Goal: Transaction & Acquisition: Purchase product/service

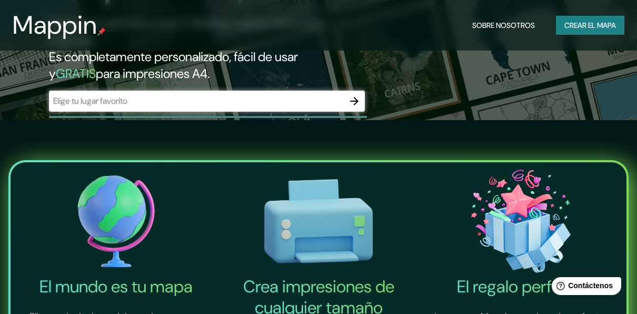
scroll to position [158, 0]
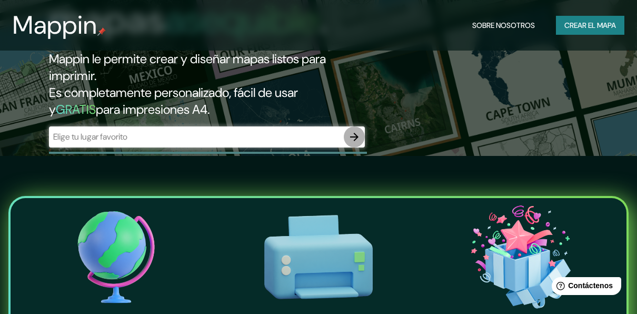
click at [352, 137] on icon "button" at bounding box center [354, 137] width 13 height 13
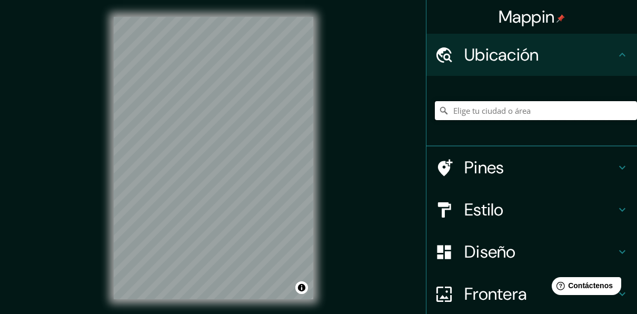
click at [485, 112] on input "Elige tu ciudad o área" at bounding box center [536, 110] width 202 height 19
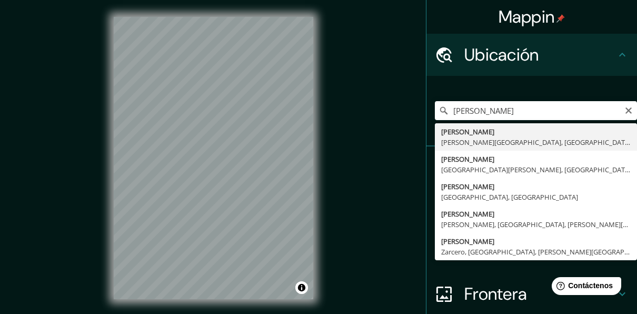
type input "[PERSON_NAME], [PERSON_NAME][GEOGRAPHIC_DATA], [GEOGRAPHIC_DATA]"
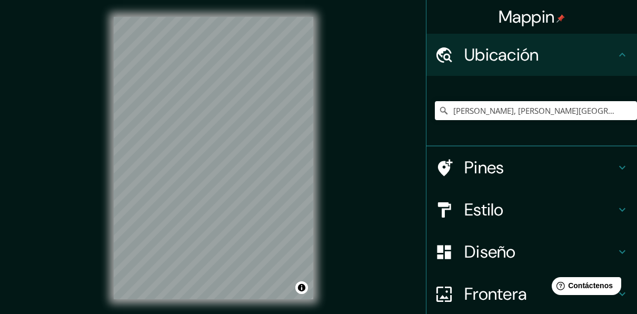
click at [481, 206] on h4 "Estilo" at bounding box center [540, 209] width 152 height 21
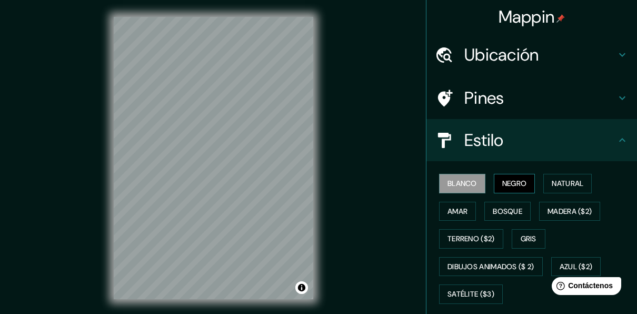
click at [494, 187] on button "Negro" at bounding box center [515, 183] width 42 height 19
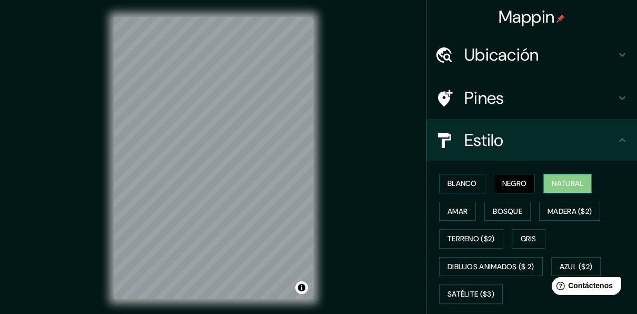
click at [543, 182] on button "Natural" at bounding box center [567, 183] width 48 height 19
click at [462, 206] on button "Amar" at bounding box center [457, 211] width 37 height 19
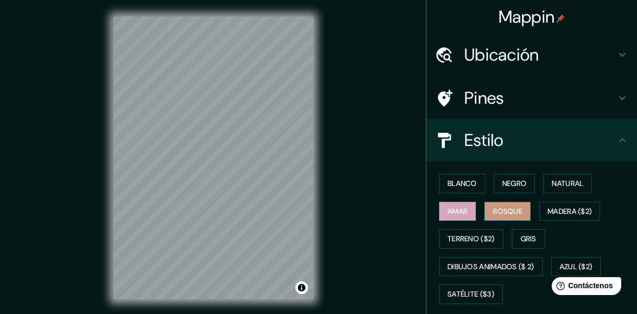
click at [501, 208] on font "Bosque" at bounding box center [507, 211] width 29 height 13
click at [454, 207] on font "Amar" at bounding box center [457, 211] width 20 height 13
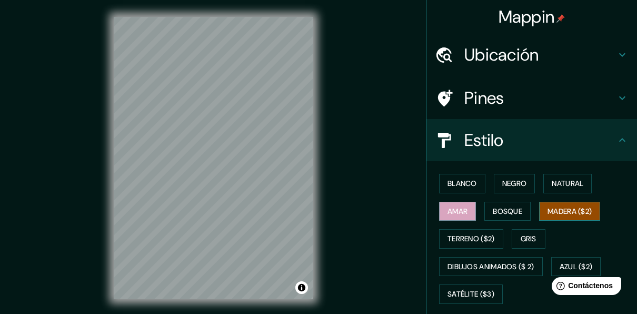
click at [532, 205] on div "Blanco Negro Natural Amar Bosque Madera ($2) Terreno ($2) Gris Dibujos animados…" at bounding box center [536, 239] width 202 height 138
click at [522, 243] on font "Gris" at bounding box center [529, 238] width 16 height 13
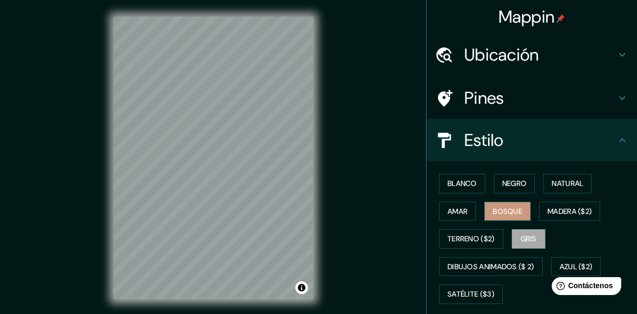
click at [484, 213] on button "Bosque" at bounding box center [507, 211] width 46 height 19
click at [447, 186] on font "Blanco" at bounding box center [461, 183] width 29 height 13
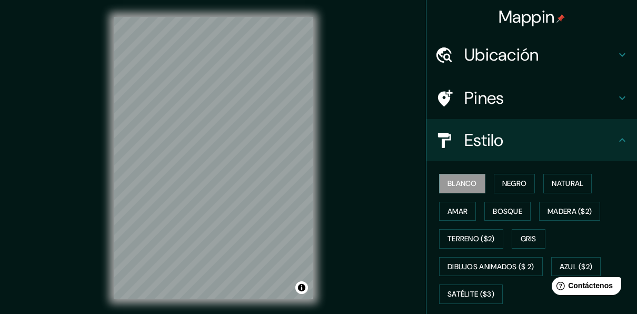
scroll to position [2, 0]
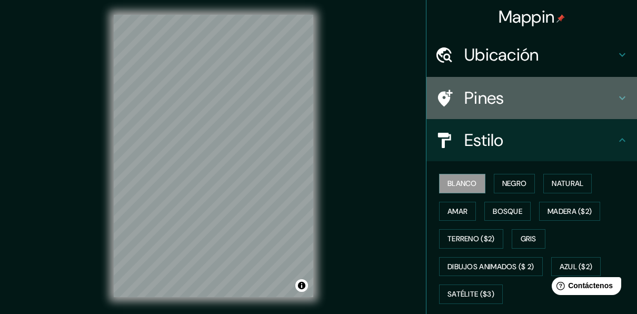
click at [484, 93] on h4 "Pines" at bounding box center [540, 97] width 152 height 21
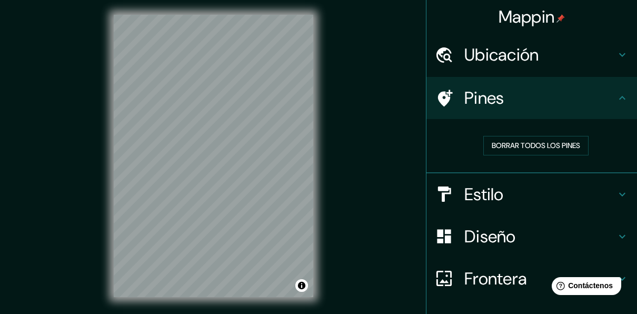
click at [473, 235] on h4 "Diseño" at bounding box center [540, 236] width 152 height 21
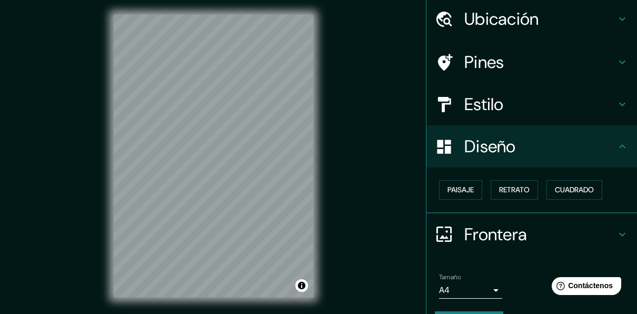
scroll to position [53, 0]
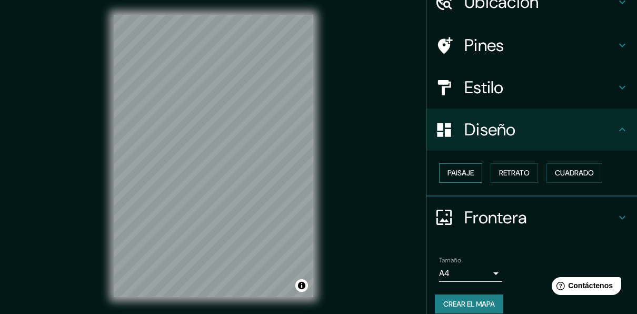
click at [466, 175] on font "Paisaje" at bounding box center [460, 172] width 26 height 13
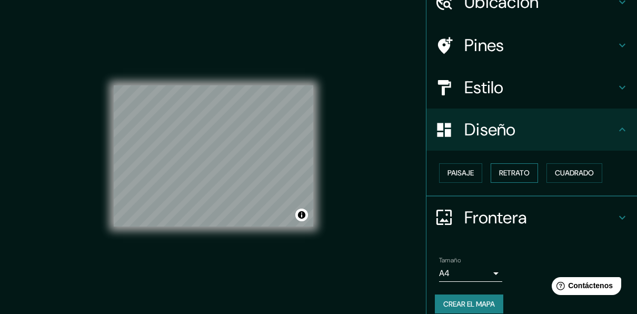
click at [502, 168] on font "Retrato" at bounding box center [514, 172] width 31 height 13
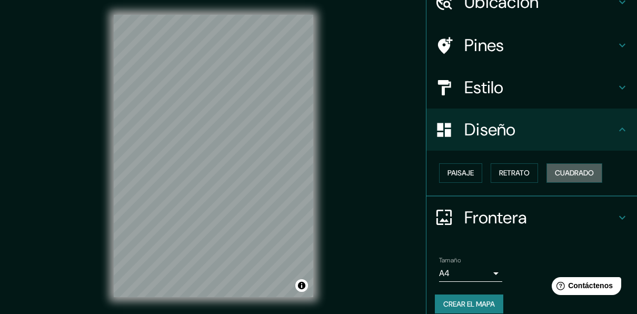
drag, startPoint x: 553, startPoint y: 167, endPoint x: 538, endPoint y: 171, distance: 15.7
click at [555, 170] on font "Cuadrado" at bounding box center [574, 172] width 39 height 13
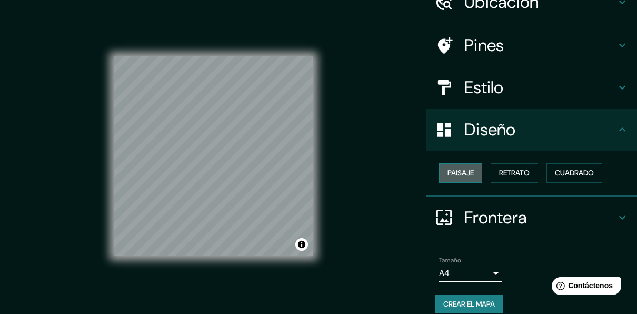
click at [449, 178] on font "Paisaje" at bounding box center [460, 172] width 26 height 13
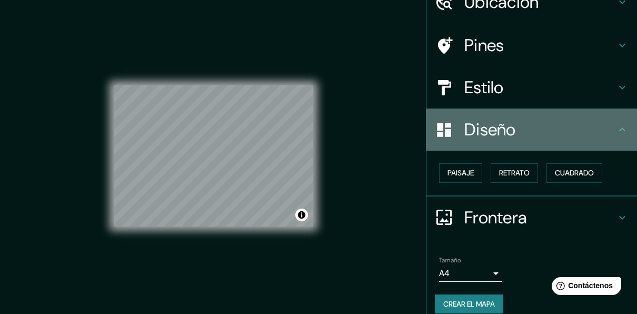
click at [489, 133] on h4 "Diseño" at bounding box center [540, 129] width 152 height 21
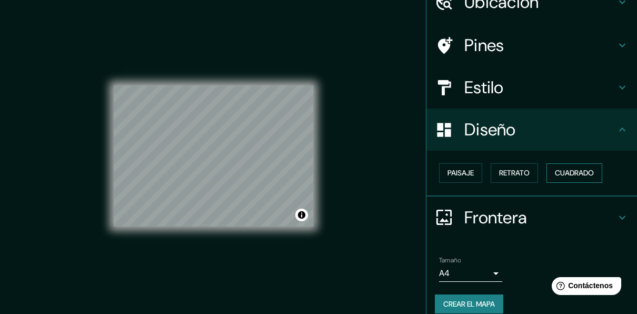
click at [559, 167] on font "Cuadrado" at bounding box center [574, 172] width 39 height 13
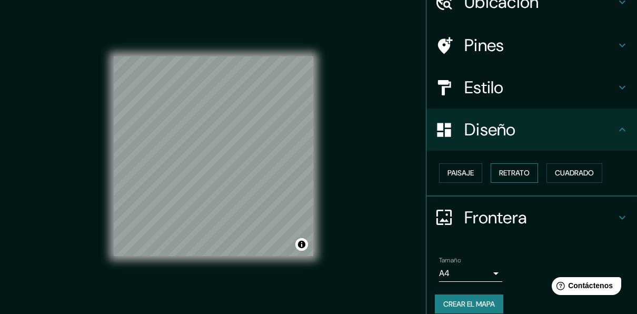
click at [520, 170] on font "Retrato" at bounding box center [514, 172] width 31 height 13
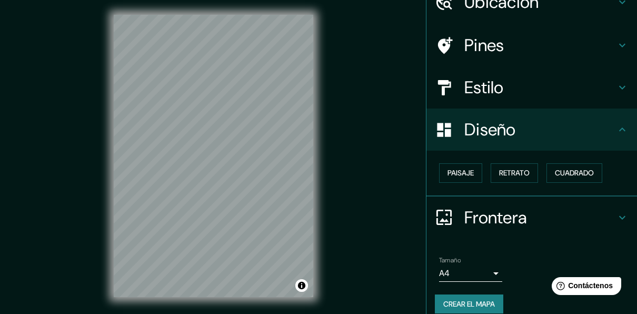
click at [519, 129] on h4 "Diseño" at bounding box center [540, 129] width 152 height 21
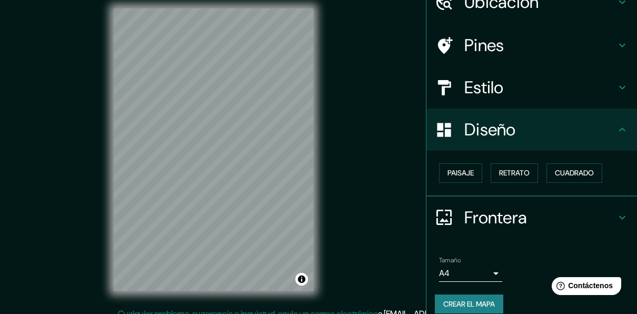
click at [616, 133] on icon at bounding box center [622, 129] width 13 height 13
click at [616, 129] on icon at bounding box center [622, 129] width 13 height 13
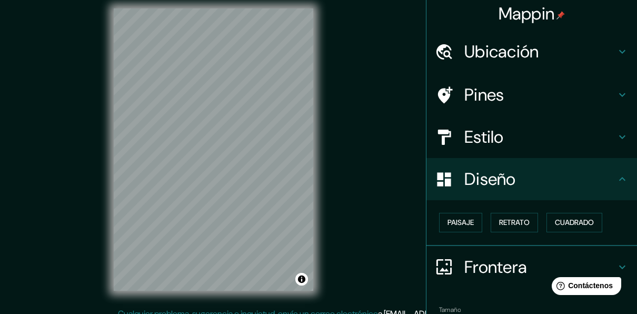
scroll to position [0, 0]
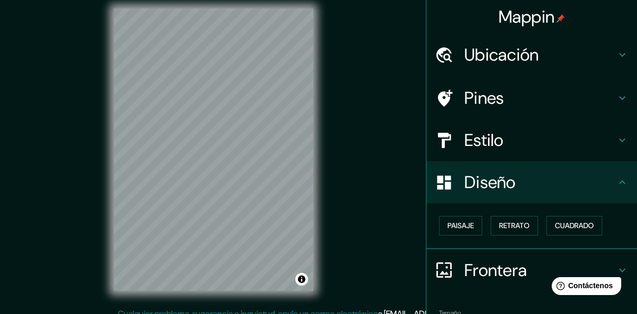
click at [520, 54] on h4 "Ubicación" at bounding box center [540, 54] width 152 height 21
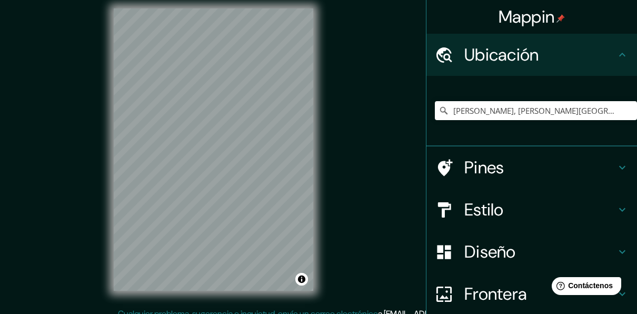
click at [382, 105] on div "Mappin Ubicación [PERSON_NAME], [PERSON_NAME][GEOGRAPHIC_DATA], [GEOGRAPHIC_DAT…" at bounding box center [318, 158] width 637 height 333
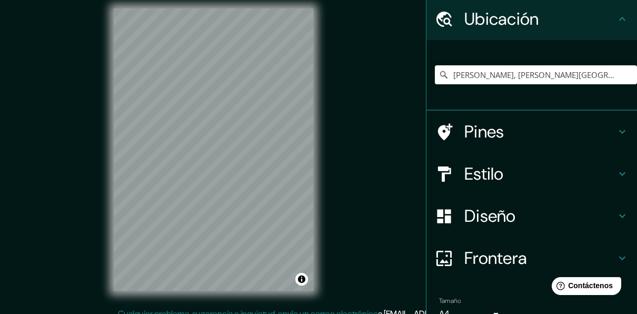
scroll to position [88, 0]
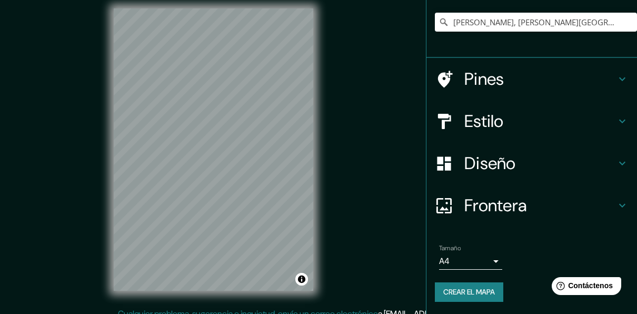
click at [535, 201] on h4 "Frontera" at bounding box center [540, 205] width 152 height 21
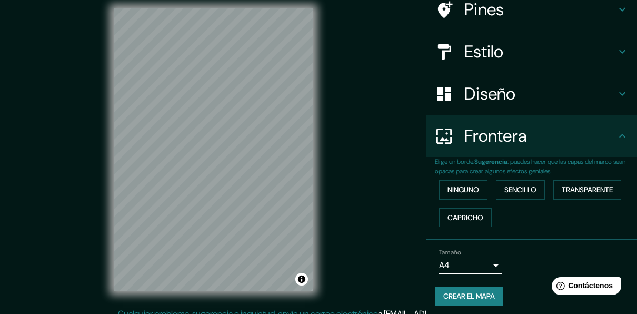
scroll to position [72, 0]
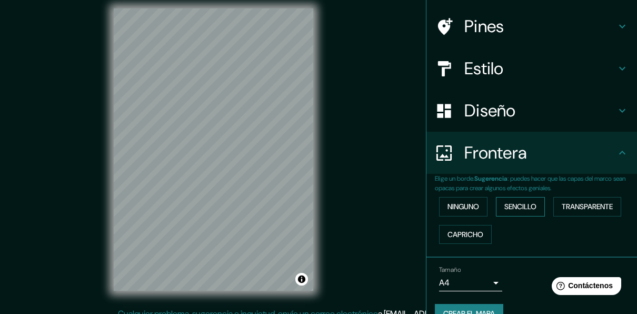
click at [504, 204] on font "Sencillo" at bounding box center [520, 206] width 32 height 13
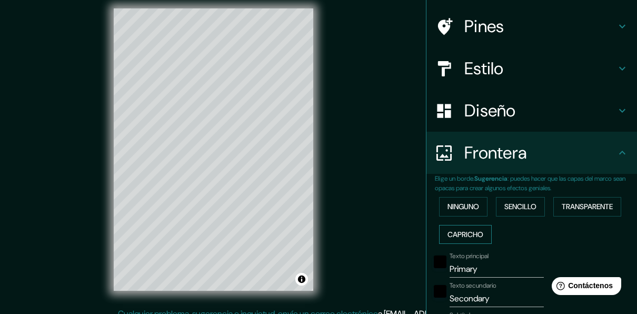
click at [474, 231] on font "Capricho" at bounding box center [465, 234] width 36 height 13
click at [604, 206] on font "Transparente" at bounding box center [587, 206] width 51 height 13
click at [474, 208] on button "Ninguno" at bounding box center [463, 206] width 48 height 19
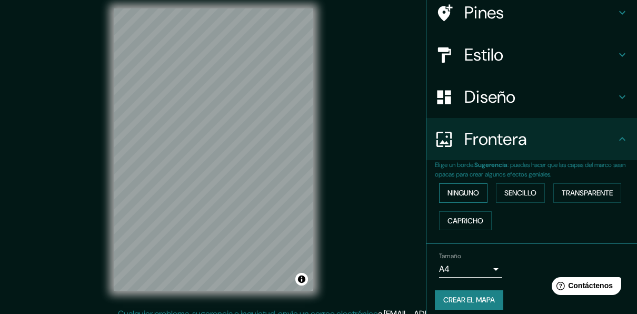
scroll to position [93, 0]
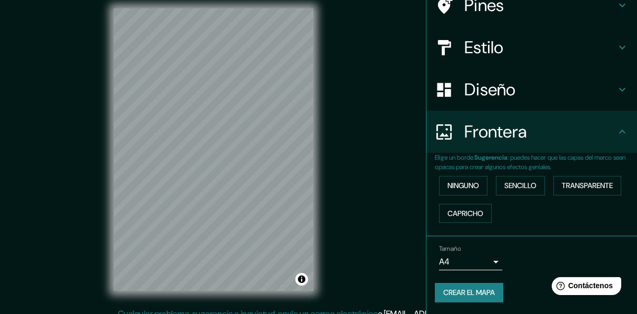
click at [474, 294] on font "Crear el mapa" at bounding box center [469, 292] width 52 height 13
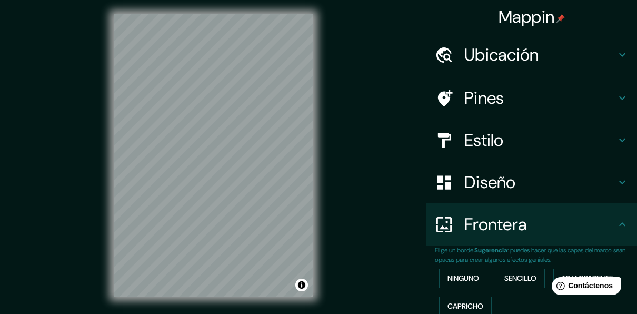
scroll to position [0, 0]
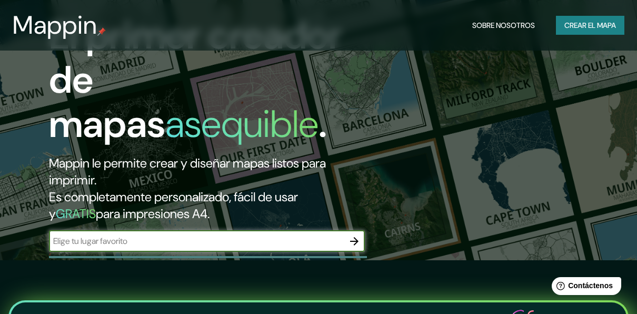
scroll to position [53, 0]
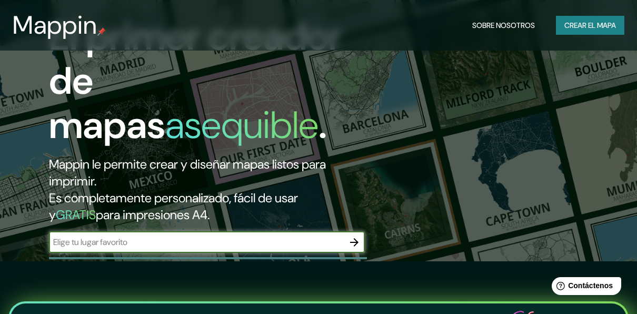
click at [566, 31] on font "Crear el mapa" at bounding box center [590, 25] width 52 height 13
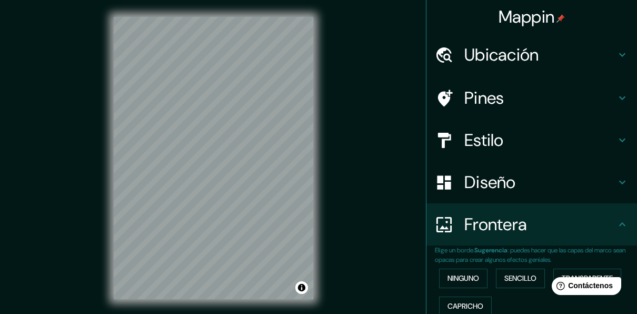
click at [596, 57] on h4 "Ubicación" at bounding box center [540, 54] width 152 height 21
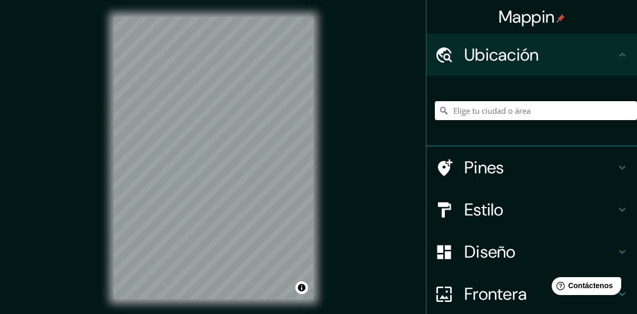
click at [522, 114] on input "Elige tu ciudad o área" at bounding box center [536, 110] width 202 height 19
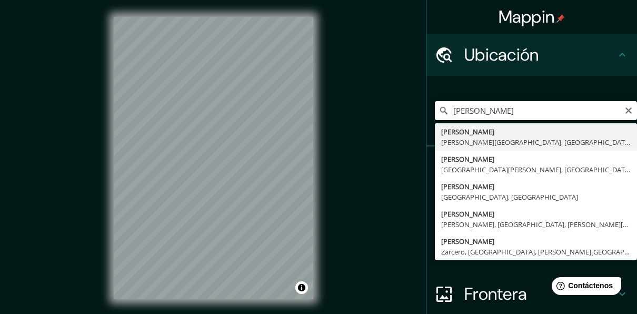
type input "[PERSON_NAME], [PERSON_NAME][GEOGRAPHIC_DATA], [GEOGRAPHIC_DATA]"
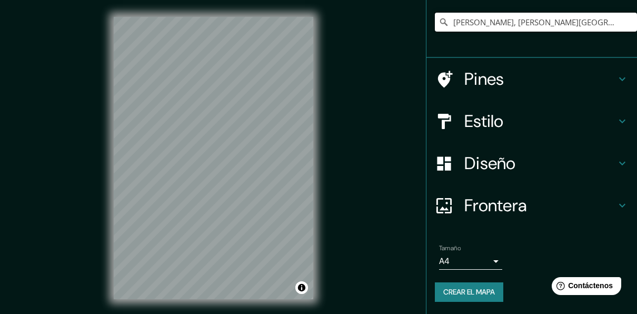
scroll to position [19, 0]
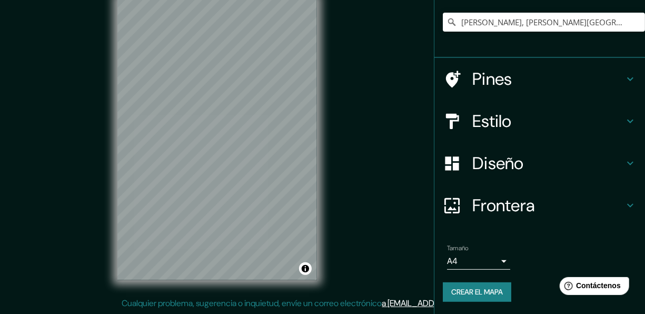
click at [484, 262] on body "Mappin Ubicación [PERSON_NAME], [PERSON_NAME][GEOGRAPHIC_DATA], [GEOGRAPHIC_DAT…" at bounding box center [322, 138] width 645 height 314
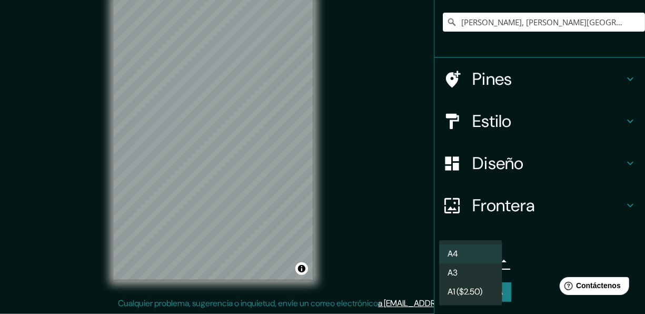
click at [491, 267] on li "A3" at bounding box center [470, 272] width 63 height 19
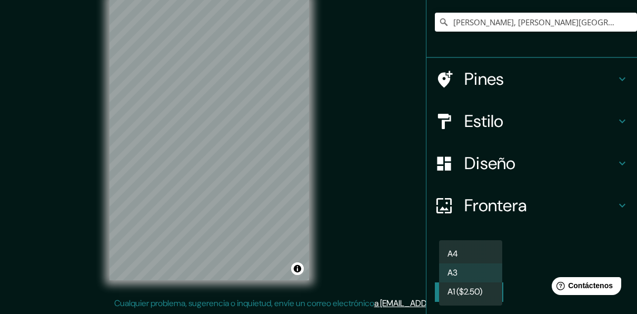
click at [487, 260] on body "Mappin Ubicación [PERSON_NAME], [PERSON_NAME][GEOGRAPHIC_DATA], [GEOGRAPHIC_DAT…" at bounding box center [318, 138] width 637 height 314
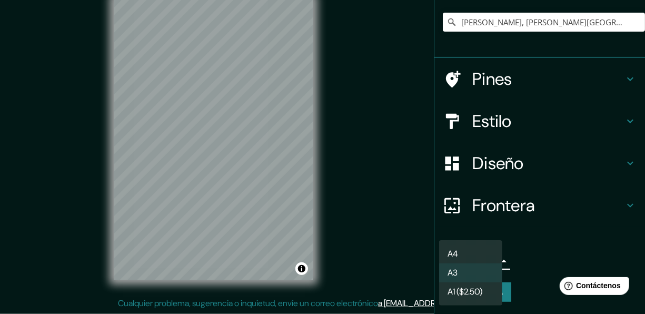
click at [479, 246] on li "A4" at bounding box center [470, 253] width 63 height 19
type input "single"
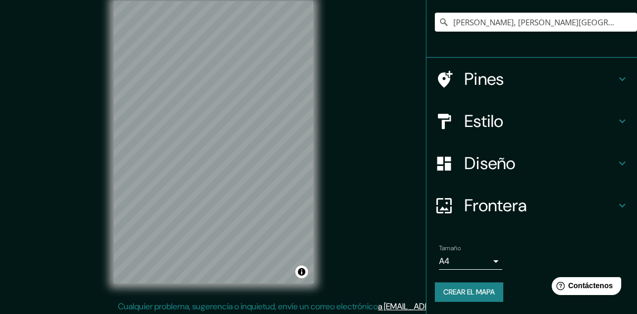
scroll to position [16, 0]
click at [249, 1] on div at bounding box center [214, 1] width 200 height 0
click at [243, 137] on div at bounding box center [245, 136] width 8 height 8
click at [243, 125] on div at bounding box center [243, 125] width 8 height 8
click at [237, 121] on div at bounding box center [237, 123] width 8 height 8
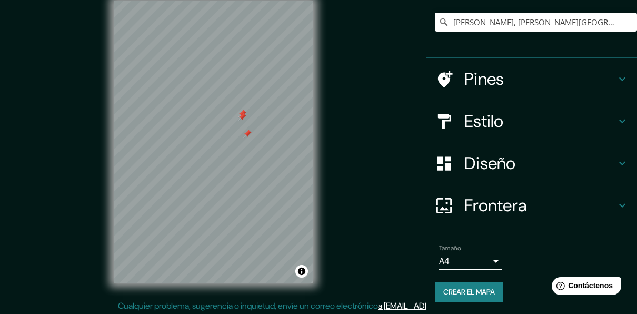
click at [241, 110] on div at bounding box center [242, 113] width 8 height 8
click at [242, 115] on div at bounding box center [242, 117] width 8 height 8
click at [247, 131] on div at bounding box center [247, 133] width 8 height 8
click at [247, 126] on div at bounding box center [249, 124] width 8 height 8
click at [247, 131] on div at bounding box center [246, 133] width 8 height 8
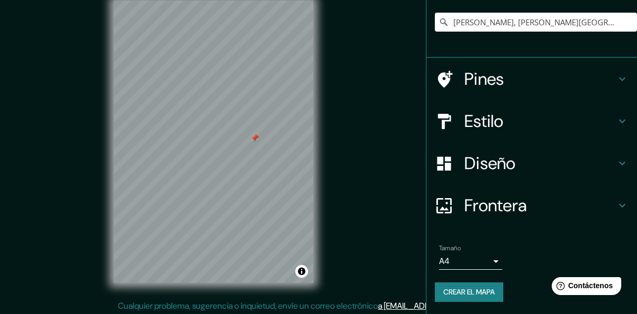
click at [254, 137] on div at bounding box center [255, 138] width 8 height 8
drag, startPoint x: 317, startPoint y: 142, endPoint x: 331, endPoint y: 133, distance: 16.6
click at [331, 133] on div "Mappin Ubicación [PERSON_NAME], [PERSON_NAME][GEOGRAPHIC_DATA], [GEOGRAPHIC_DAT…" at bounding box center [318, 150] width 637 height 333
click at [223, 138] on div at bounding box center [222, 135] width 8 height 8
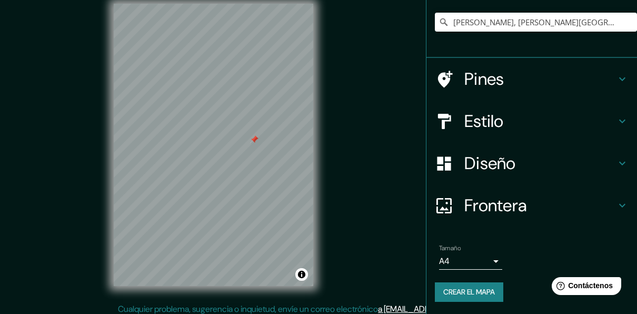
scroll to position [13, 0]
